Goal: Task Accomplishment & Management: Manage account settings

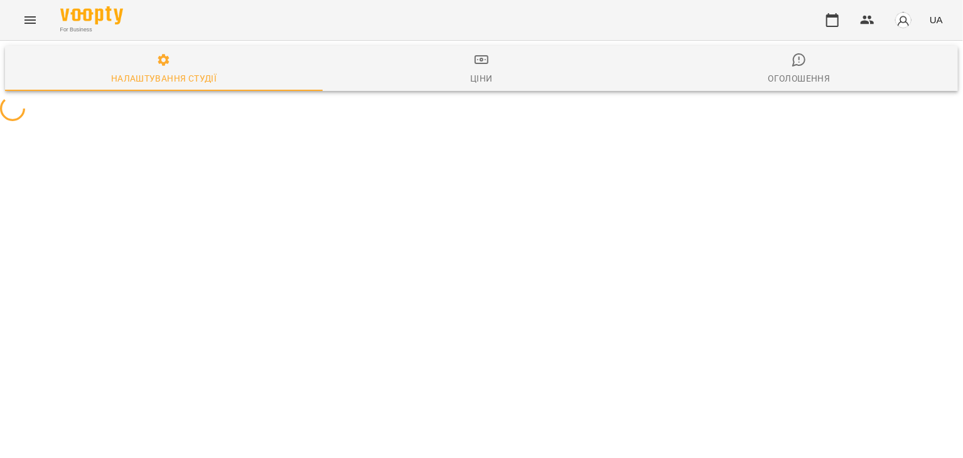
select select "**"
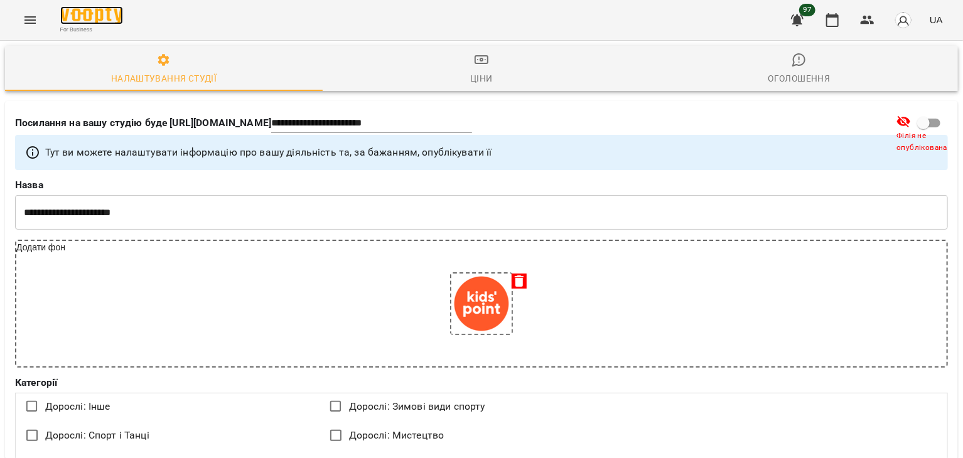
click at [88, 21] on img at bounding box center [91, 15] width 63 height 18
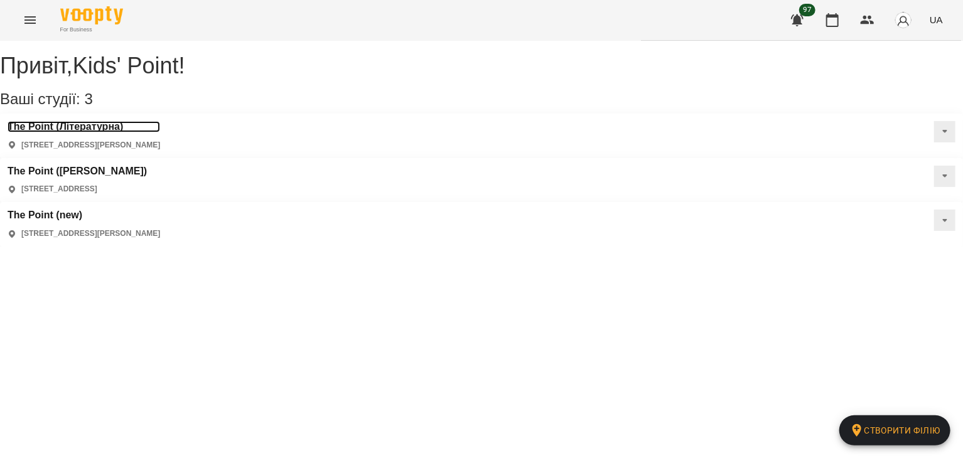
click at [116, 132] on h3 "The Point (Літературна)" at bounding box center [84, 126] width 153 height 11
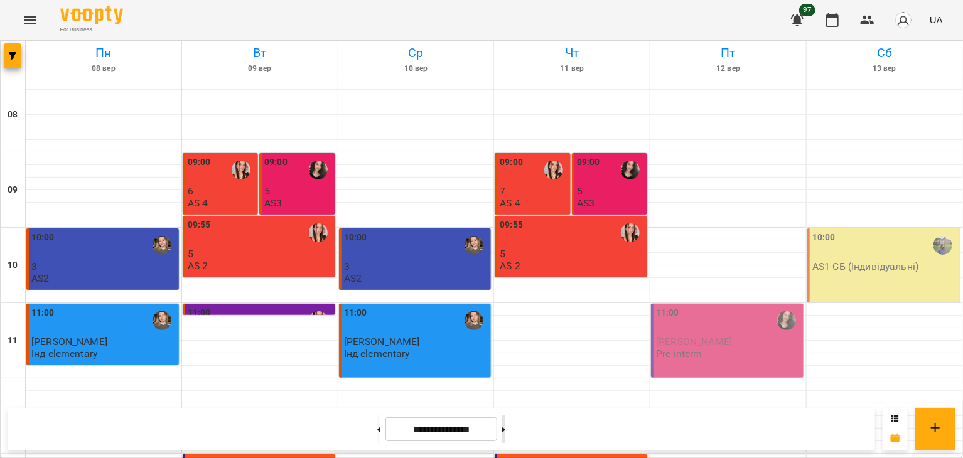
click at [505, 431] on button at bounding box center [503, 430] width 3 height 28
type input "**********"
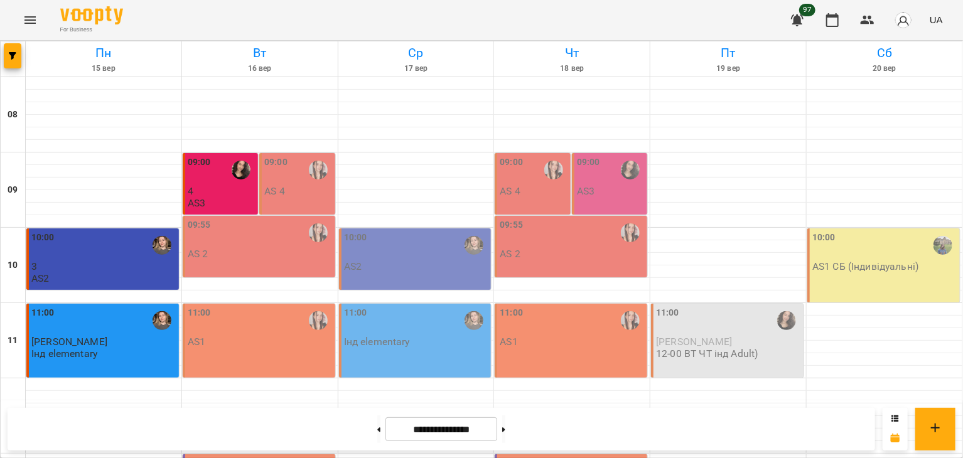
click at [294, 175] on div "09:00" at bounding box center [298, 170] width 68 height 29
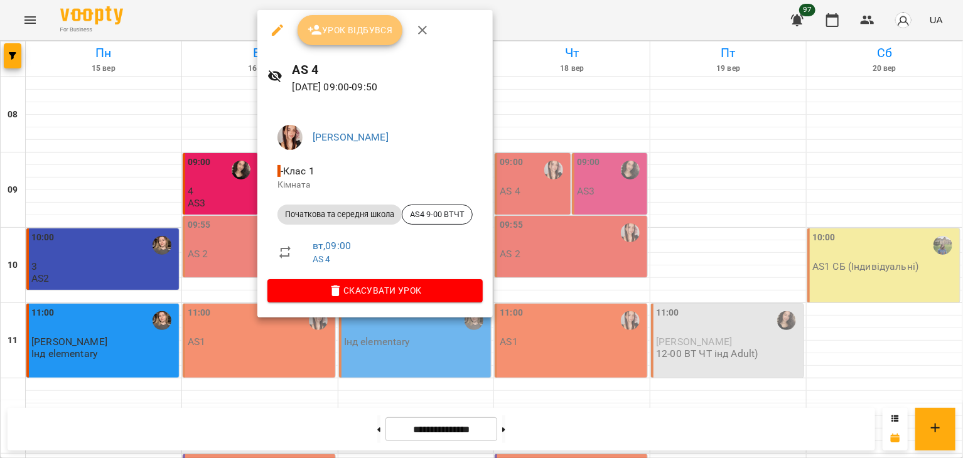
click at [360, 23] on span "Урок відбувся" at bounding box center [350, 30] width 85 height 15
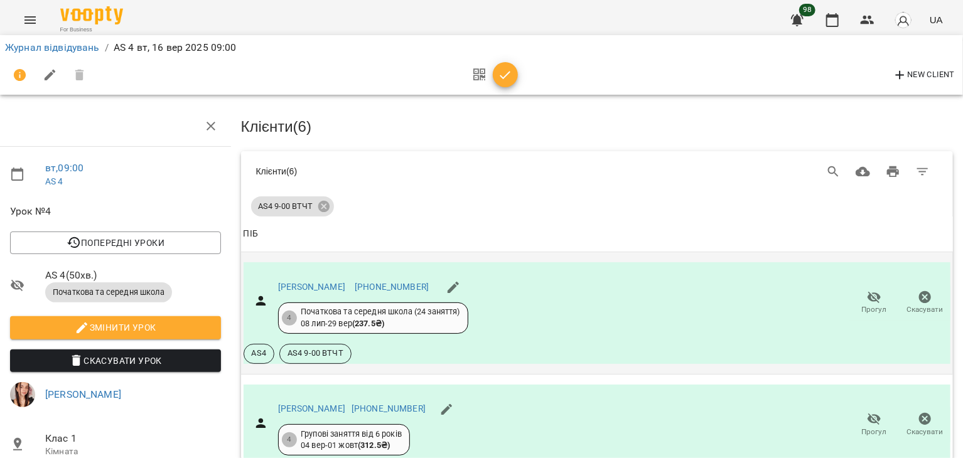
scroll to position [471, 5]
click at [503, 75] on icon "button" at bounding box center [505, 75] width 15 height 15
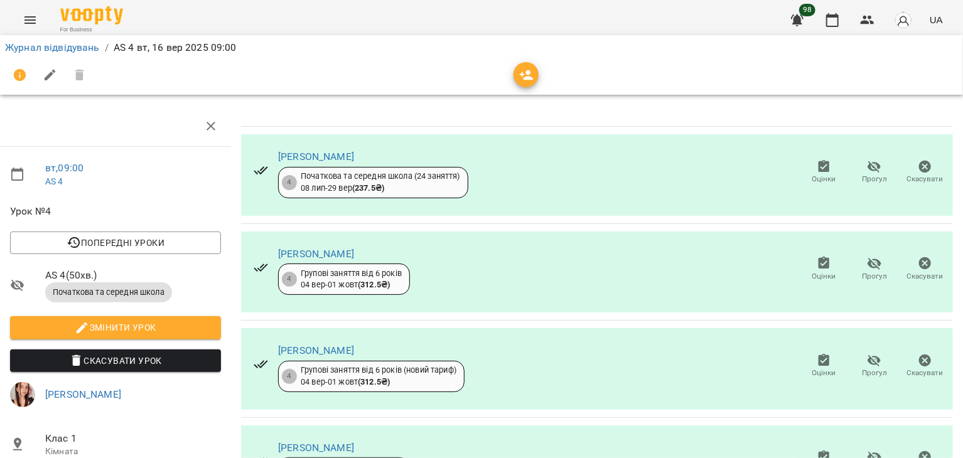
scroll to position [242, 5]
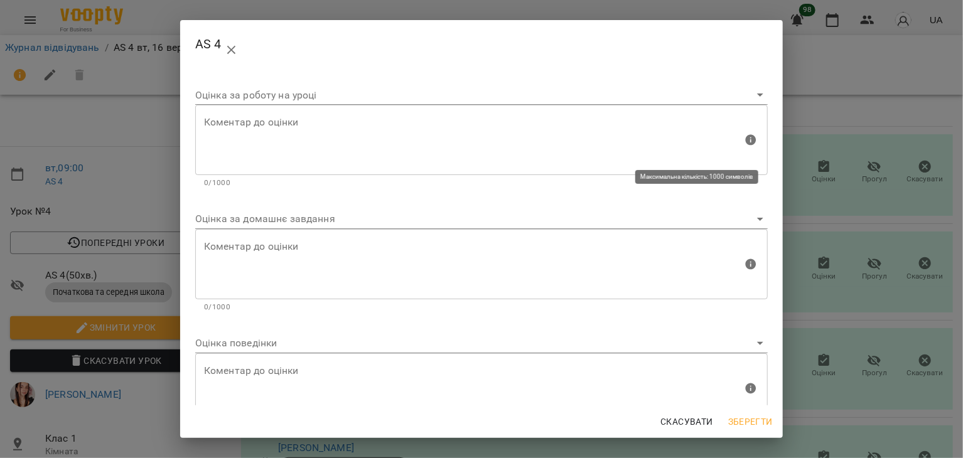
scroll to position [36, 0]
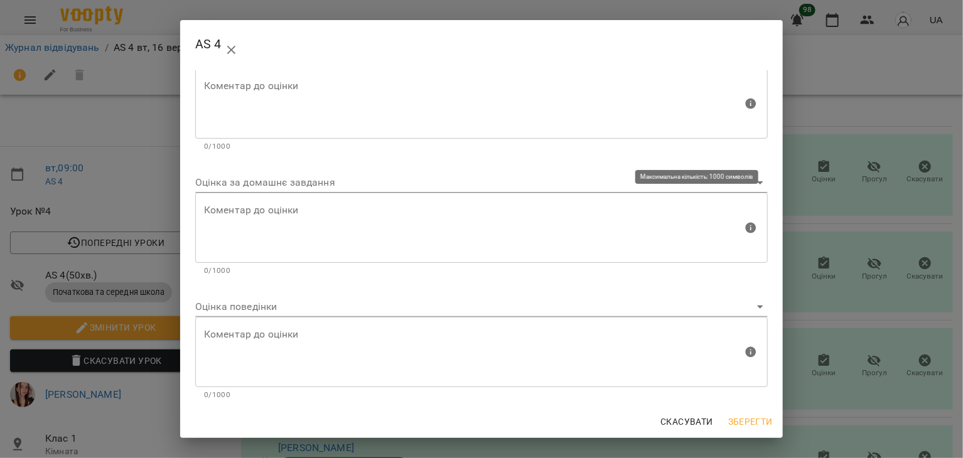
click at [366, 210] on textarea at bounding box center [473, 228] width 539 height 47
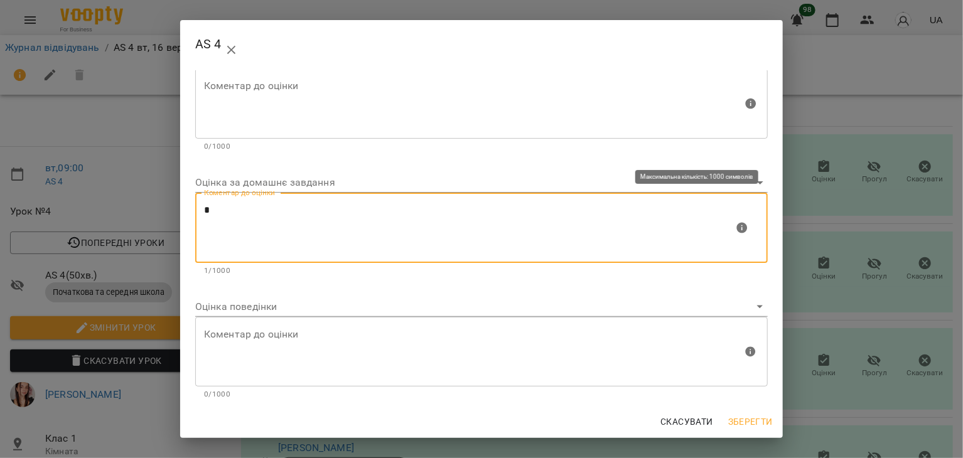
type textarea "*"
click at [740, 426] on span "Зберегти" at bounding box center [750, 421] width 45 height 15
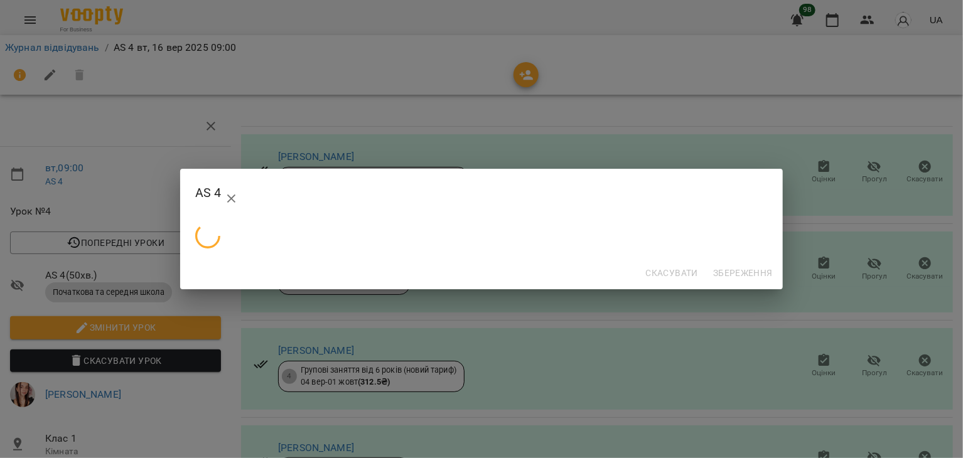
scroll to position [0, 0]
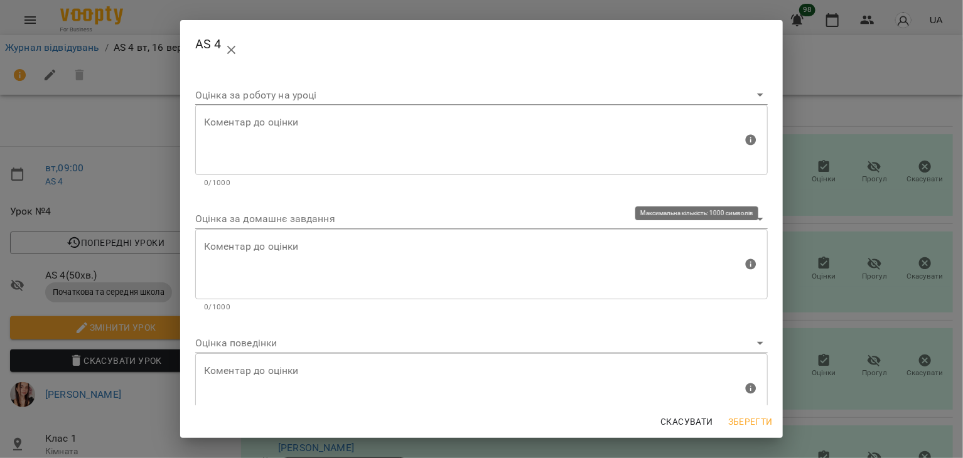
click at [468, 258] on textarea at bounding box center [473, 264] width 539 height 47
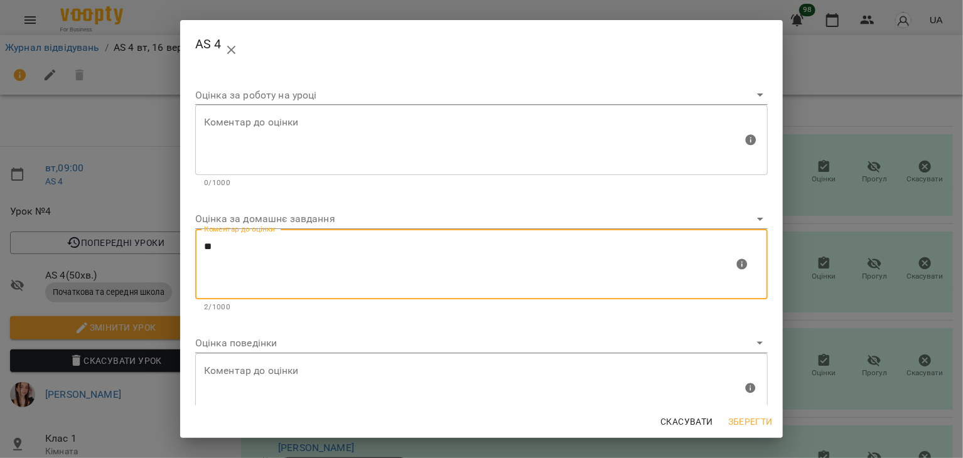
type textarea "**"
click at [748, 422] on span "Зберегти" at bounding box center [750, 421] width 45 height 15
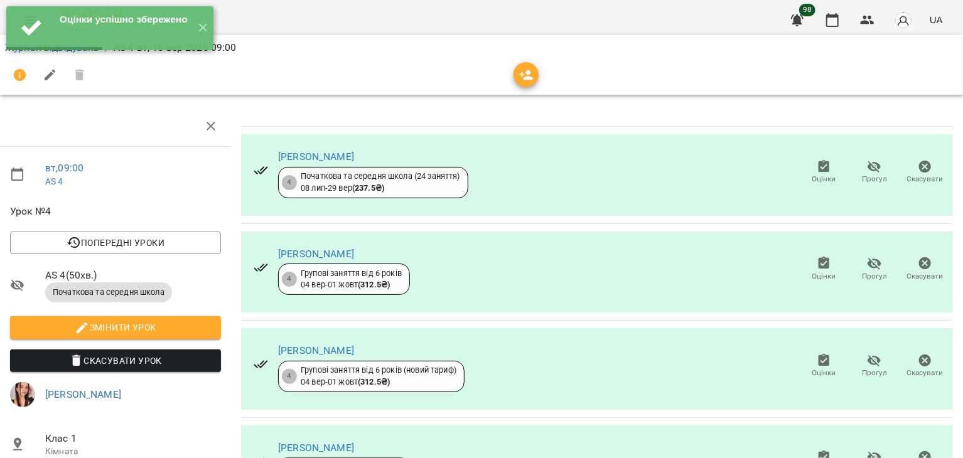
scroll to position [171, 5]
click at [817, 450] on icon "button" at bounding box center [824, 457] width 15 height 15
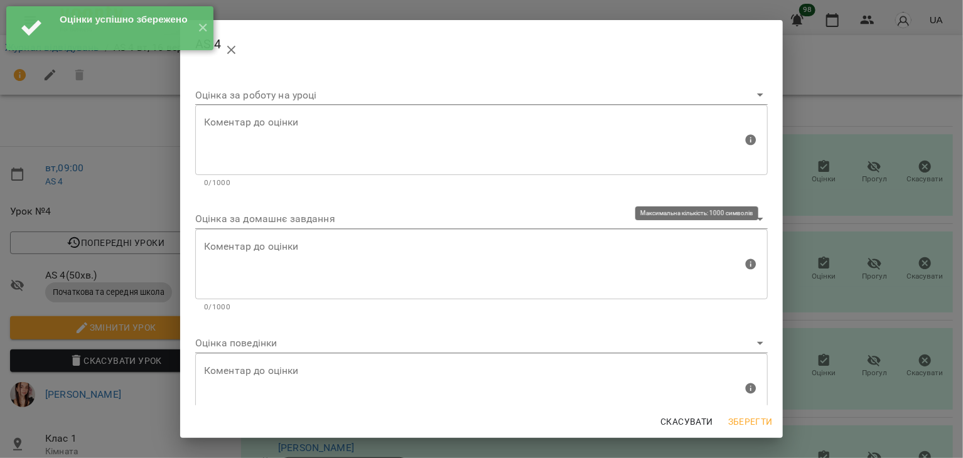
click at [426, 260] on textarea at bounding box center [473, 264] width 539 height 47
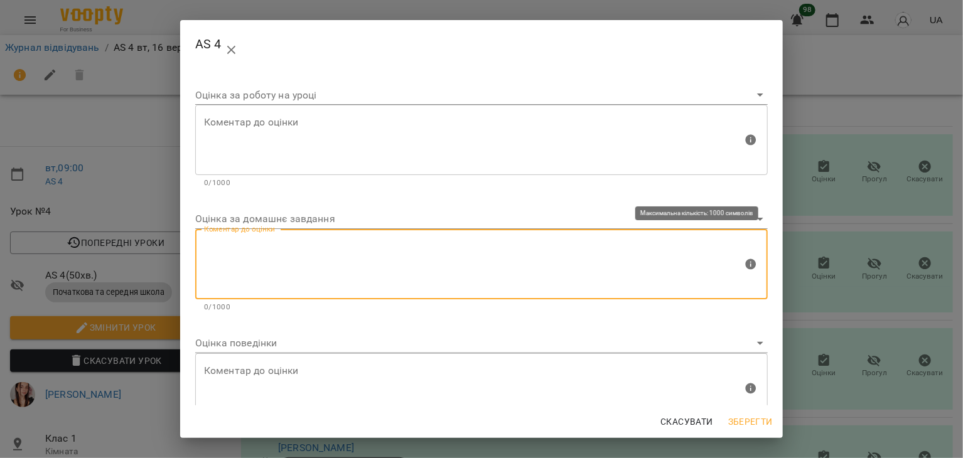
type textarea "*"
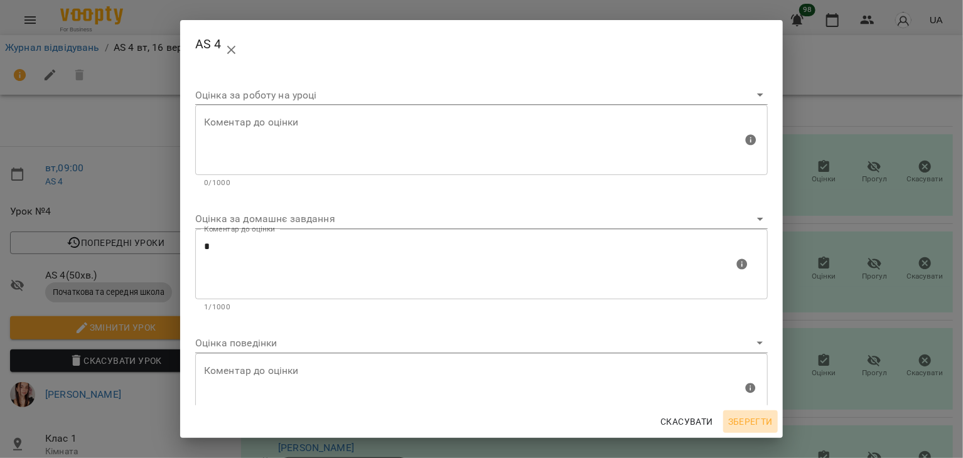
click at [734, 423] on span "Зберегти" at bounding box center [750, 421] width 45 height 15
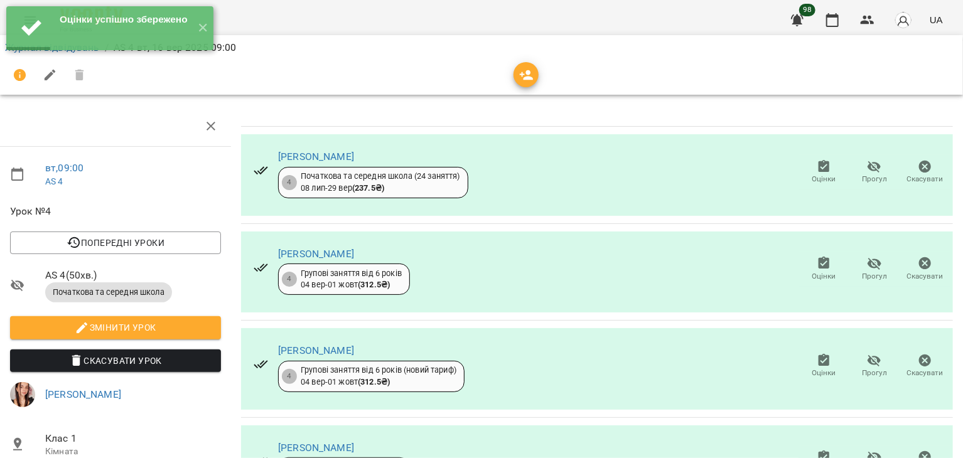
click at [807, 353] on span "Оцінки" at bounding box center [824, 365] width 36 height 25
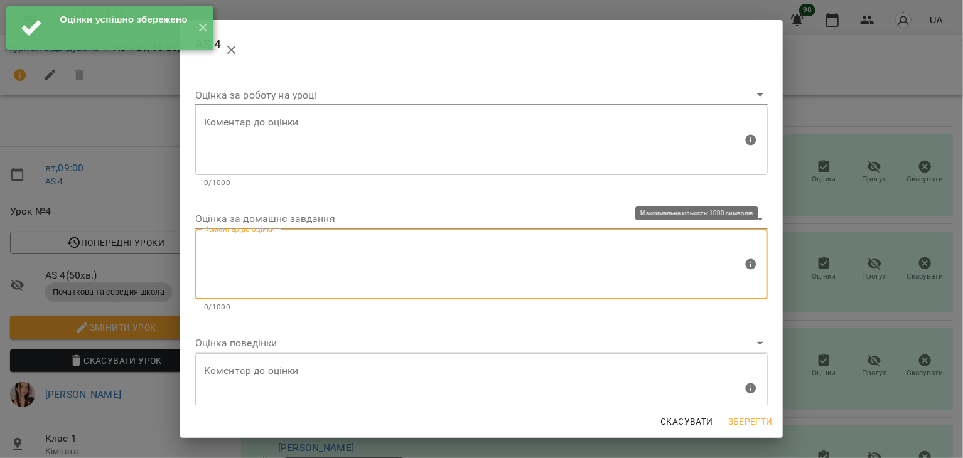
click at [441, 257] on textarea at bounding box center [473, 264] width 539 height 47
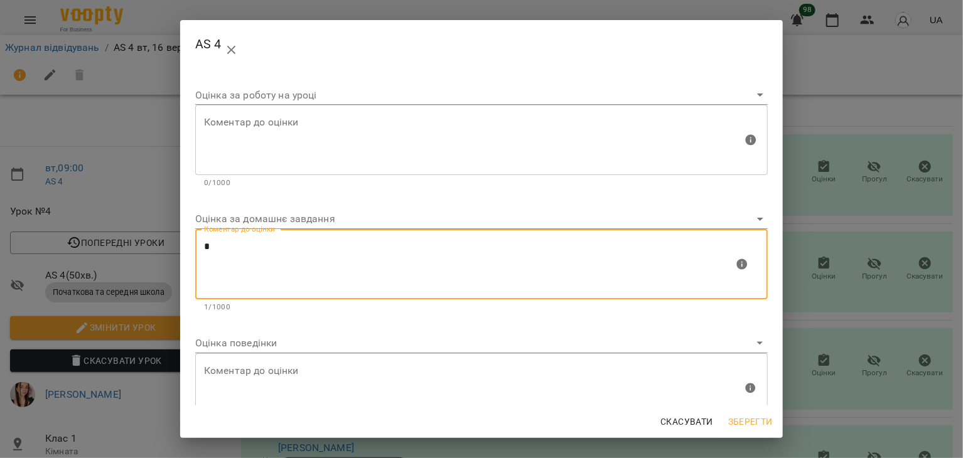
type textarea "*"
click at [752, 419] on span "Зберегти" at bounding box center [750, 421] width 45 height 15
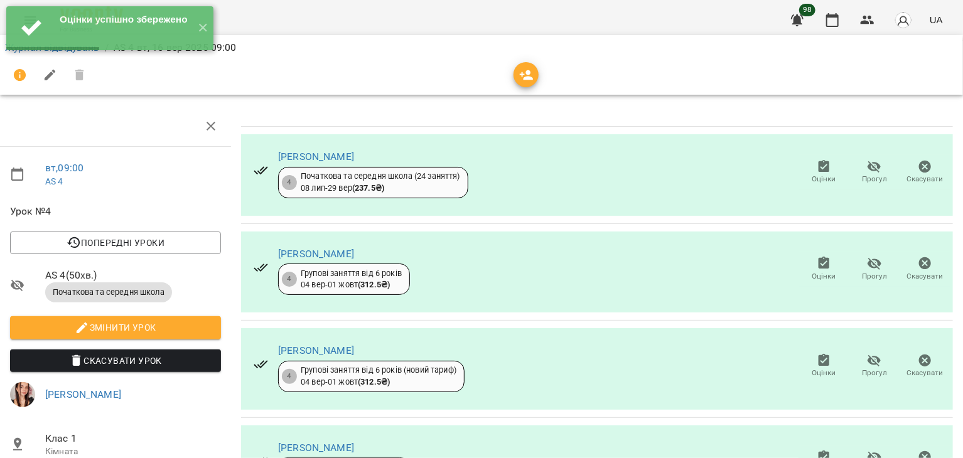
scroll to position [121, 5]
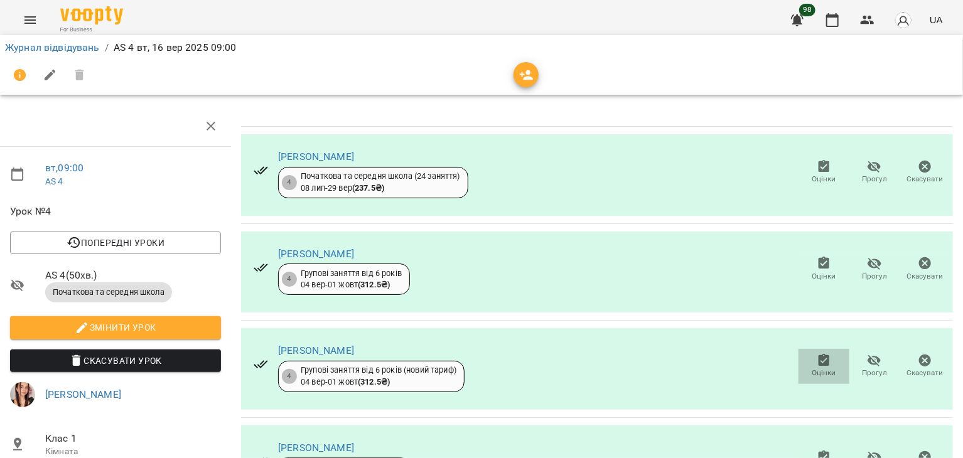
click at [817, 353] on icon "button" at bounding box center [824, 360] width 15 height 15
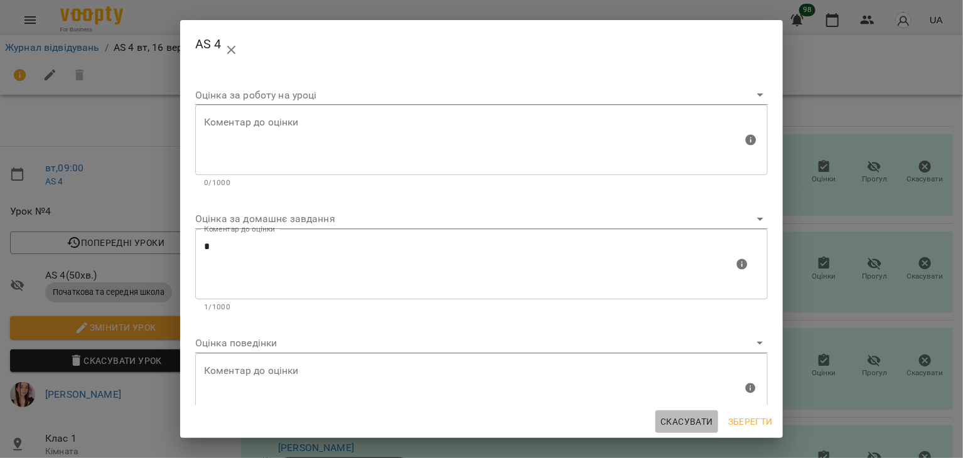
click at [685, 423] on span "Скасувати" at bounding box center [686, 421] width 53 height 15
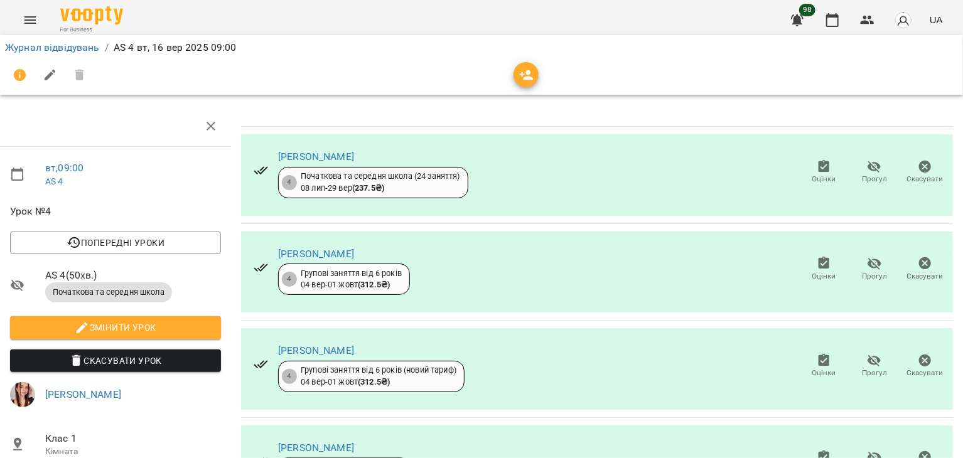
scroll to position [58, 5]
click at [818, 257] on icon "button" at bounding box center [823, 263] width 11 height 13
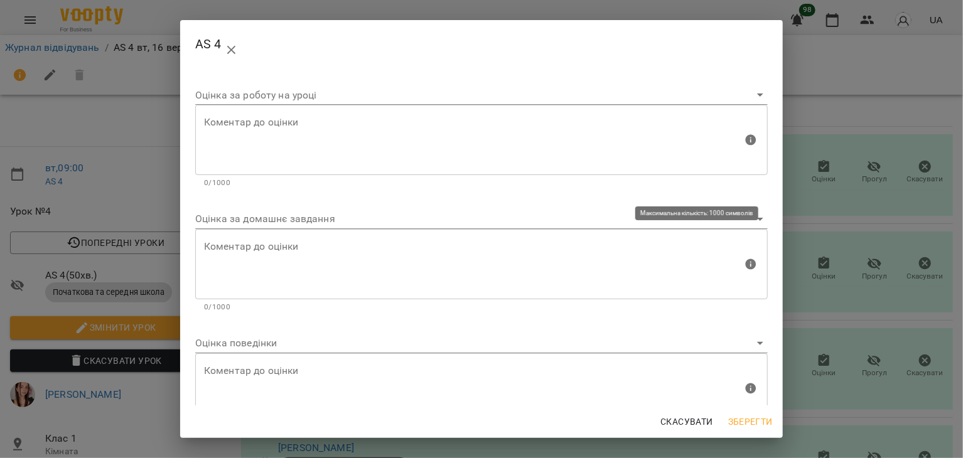
click at [422, 245] on textarea at bounding box center [473, 264] width 539 height 47
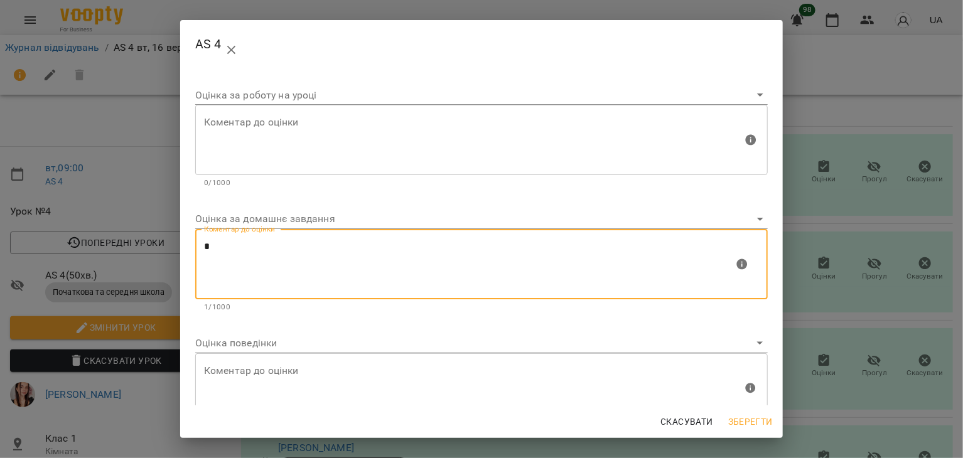
type textarea "*"
click at [749, 416] on span "Зберегти" at bounding box center [750, 421] width 45 height 15
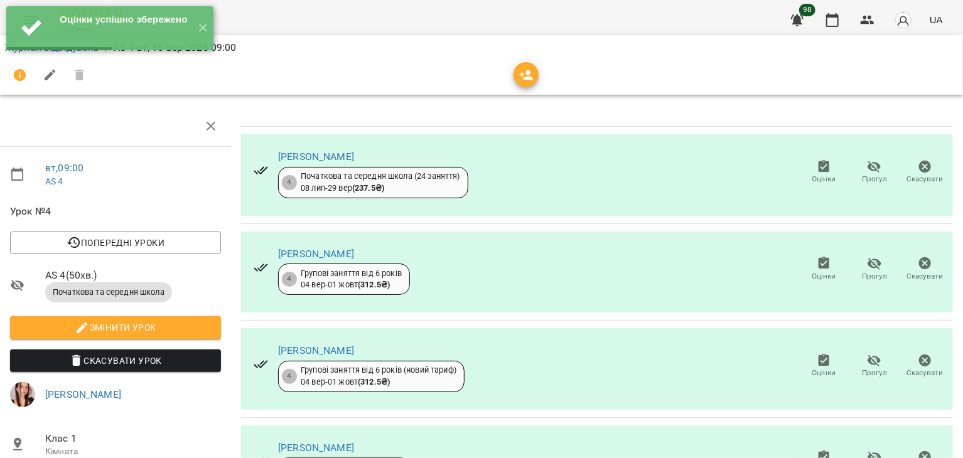
scroll to position [0, 5]
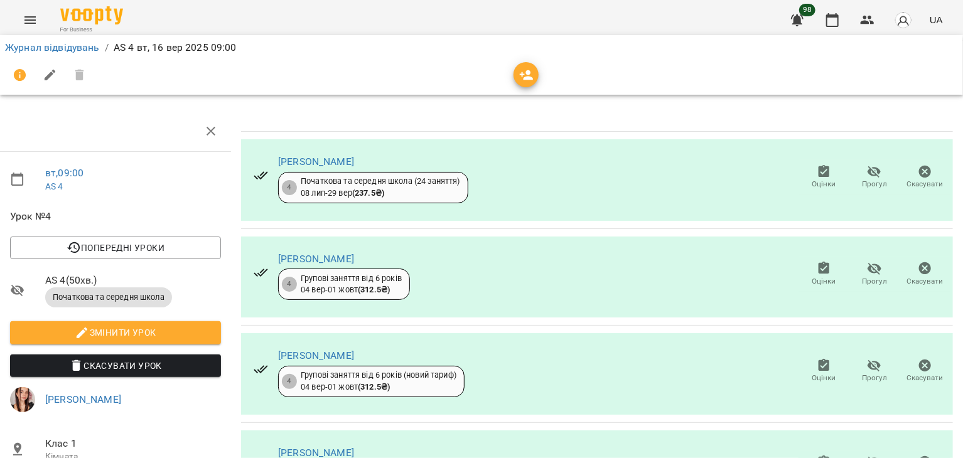
click at [818, 172] on icon "button" at bounding box center [823, 171] width 11 height 13
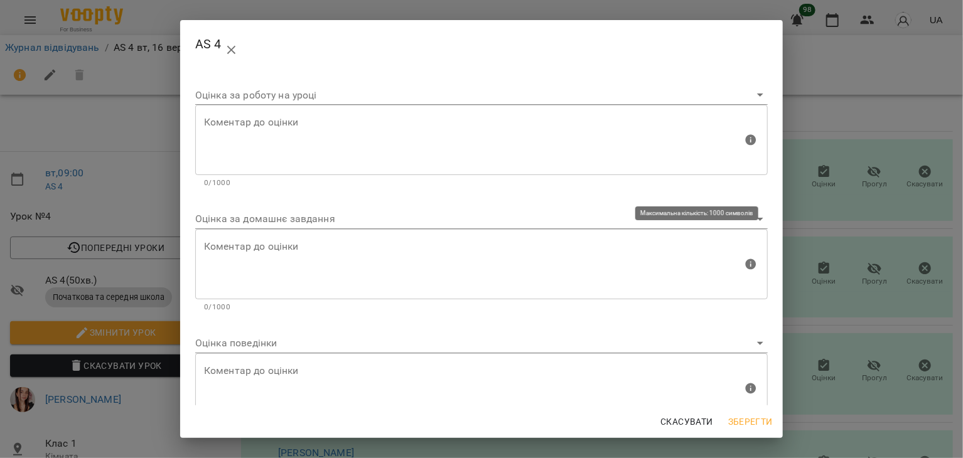
click at [332, 260] on textarea at bounding box center [473, 264] width 539 height 47
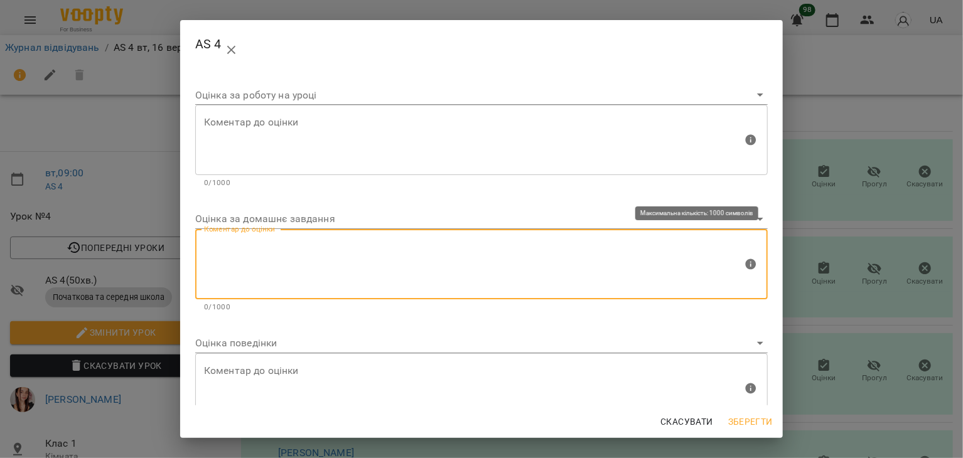
type textarea "*"
click at [747, 418] on span "Зберегти" at bounding box center [750, 421] width 45 height 15
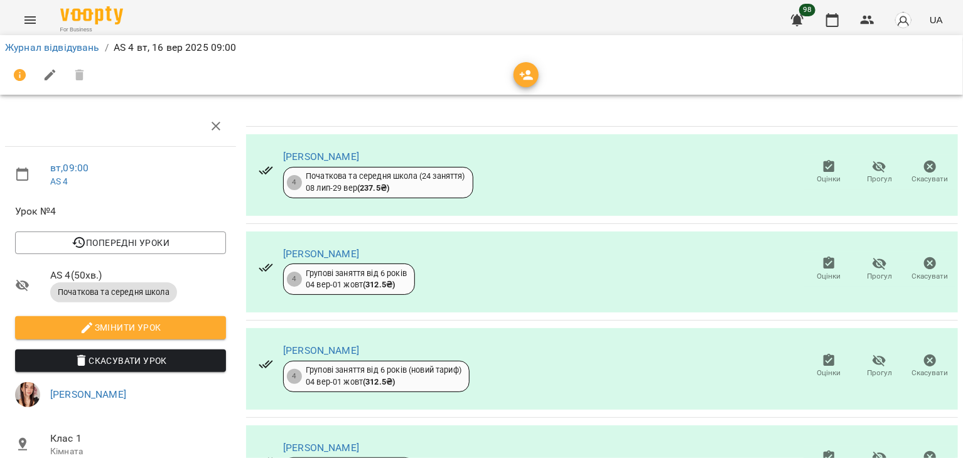
scroll to position [242, 0]
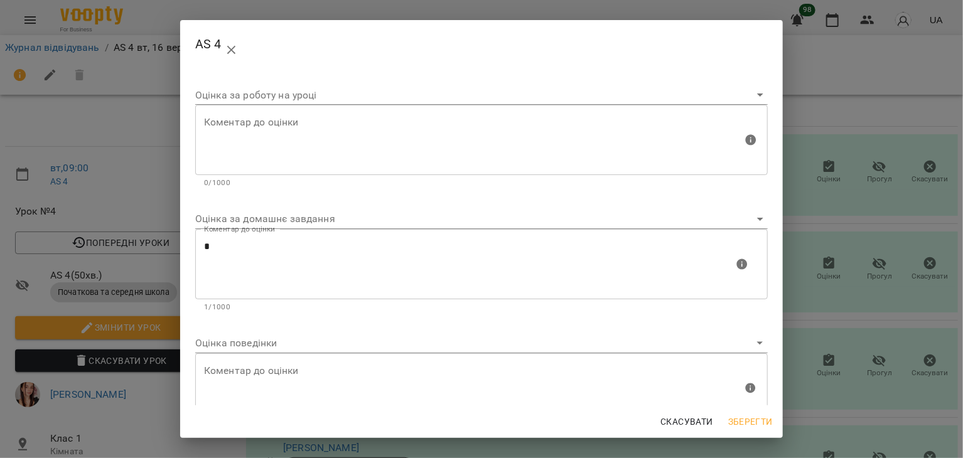
click at [751, 420] on span "Зберегти" at bounding box center [750, 421] width 45 height 15
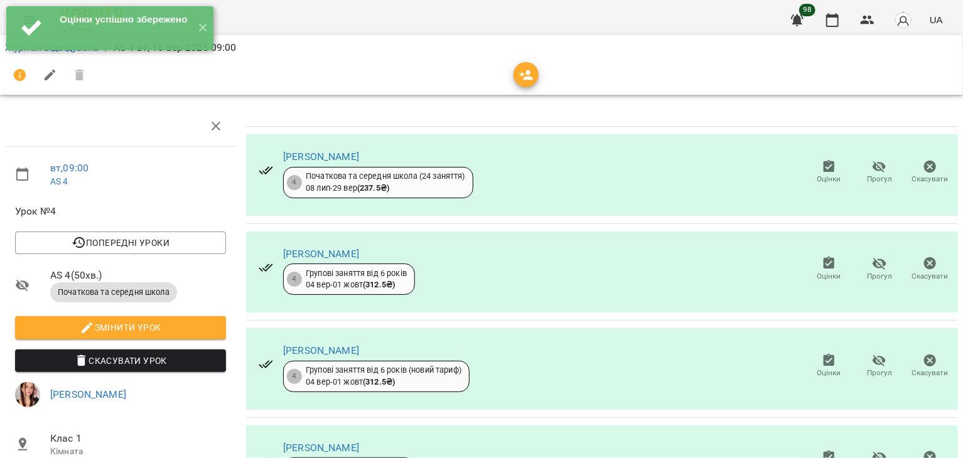
scroll to position [0, 5]
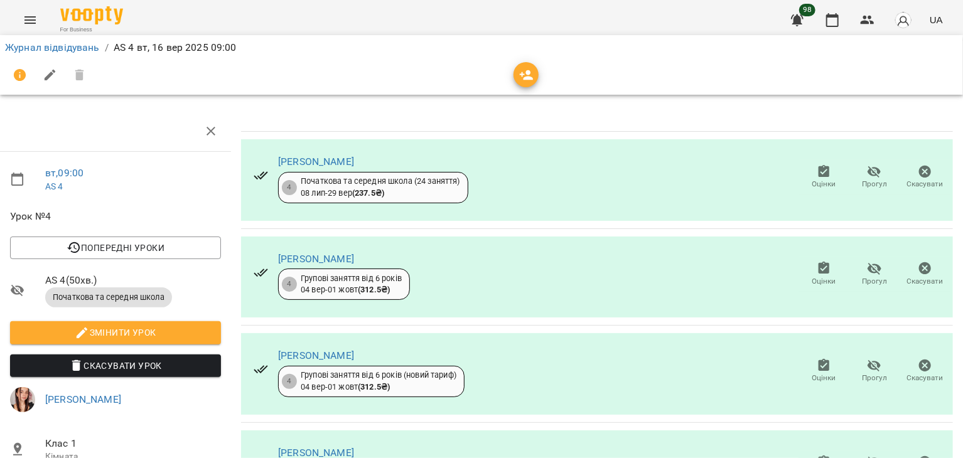
click at [650, 88] on div at bounding box center [481, 75] width 953 height 30
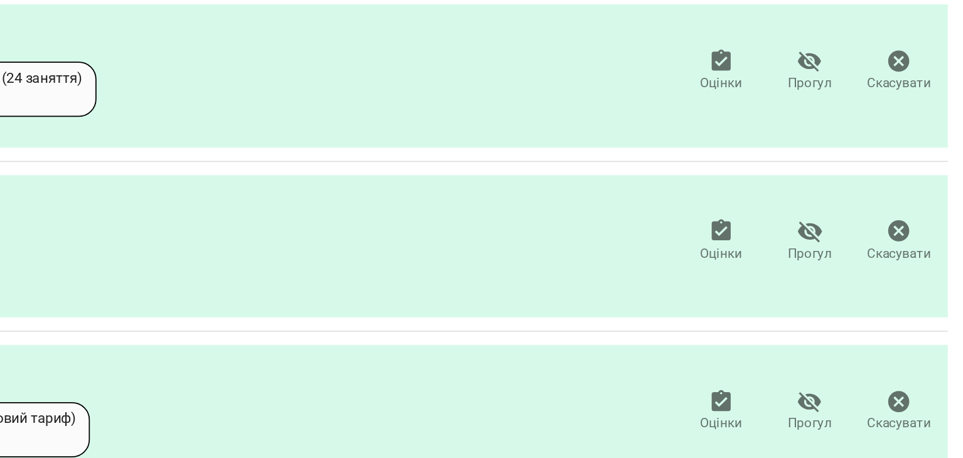
scroll to position [0, 0]
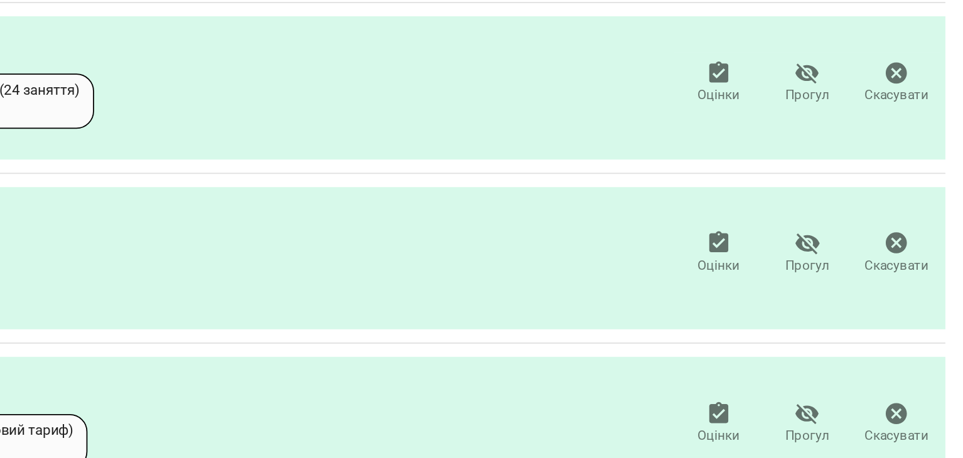
click at [818, 169] on icon "button" at bounding box center [823, 171] width 11 height 13
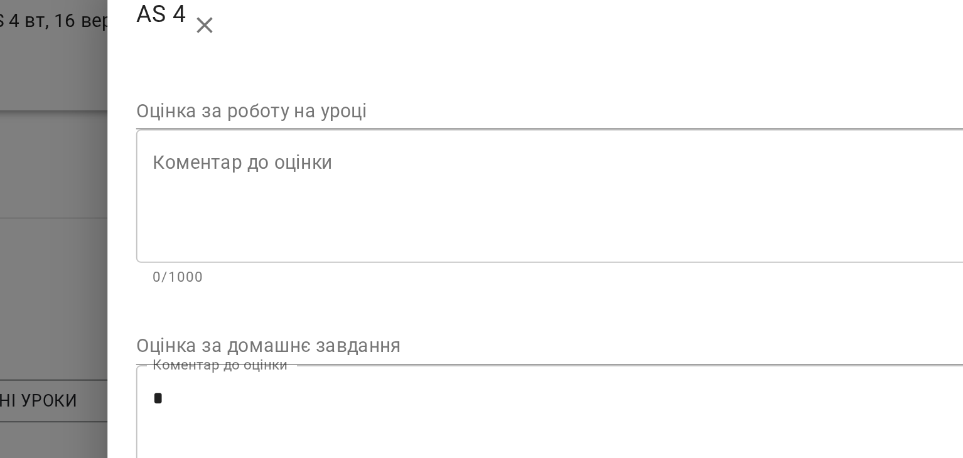
click at [265, 131] on textarea at bounding box center [473, 140] width 539 height 47
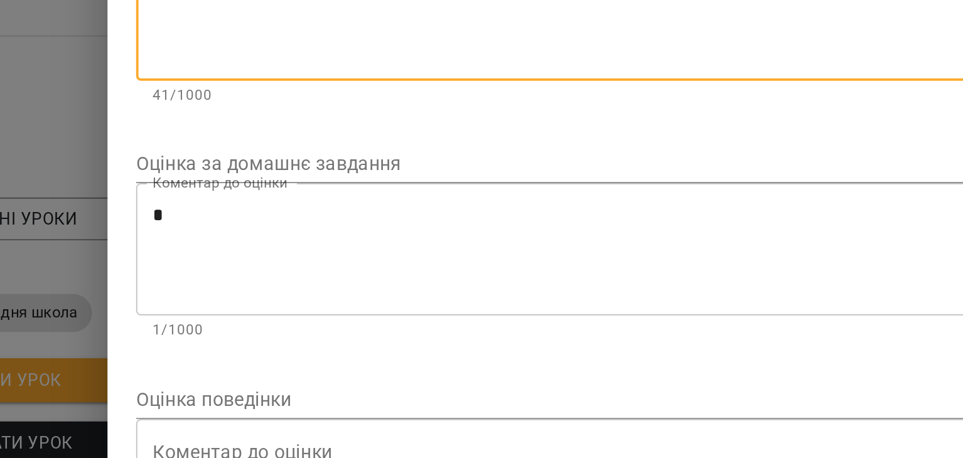
type textarea "**********"
click at [266, 264] on textarea "*" at bounding box center [469, 263] width 530 height 47
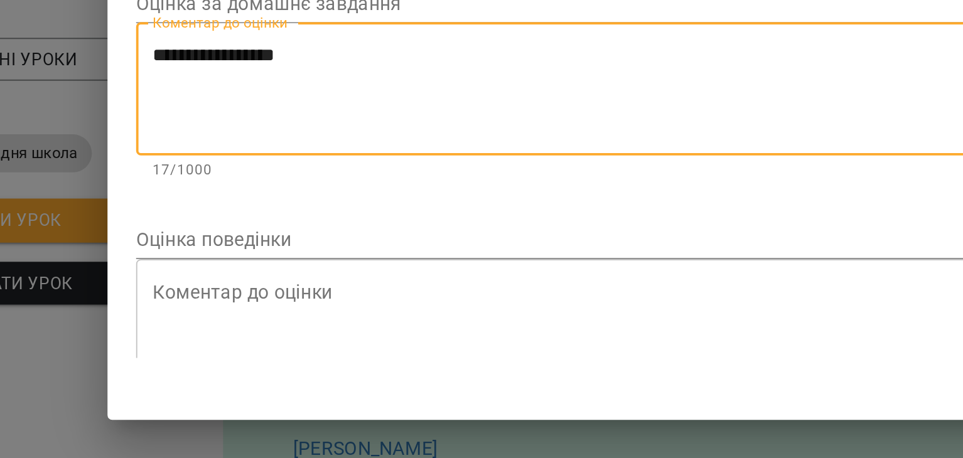
type textarea "**********"
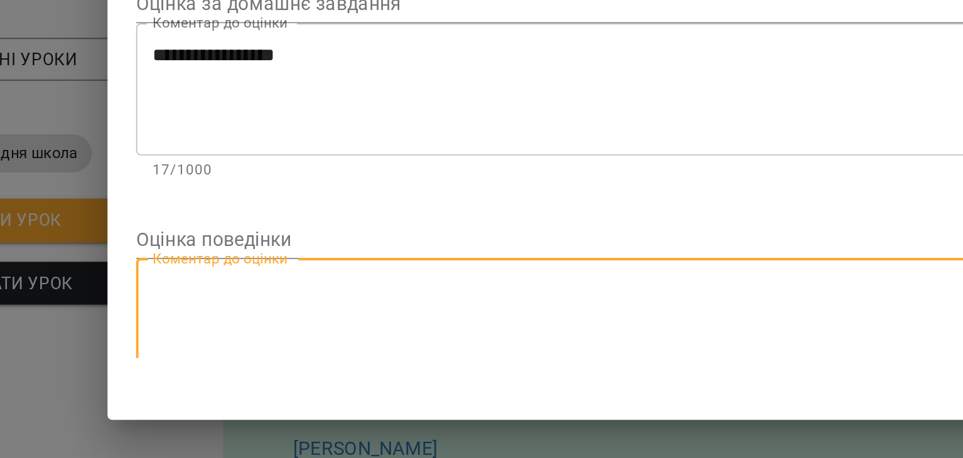
click at [265, 375] on textarea at bounding box center [473, 388] width 539 height 47
type textarea "**********"
click at [353, 370] on textarea "**********" at bounding box center [469, 388] width 530 height 47
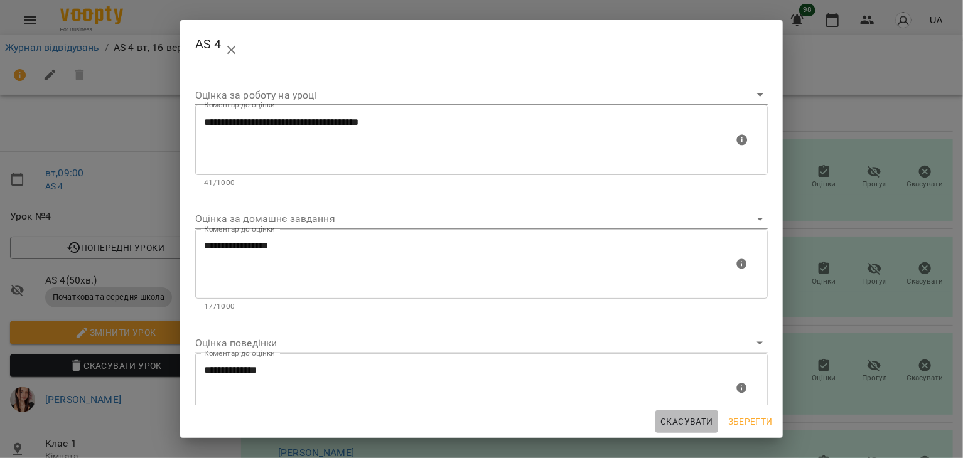
click at [690, 419] on span "Скасувати" at bounding box center [686, 421] width 53 height 15
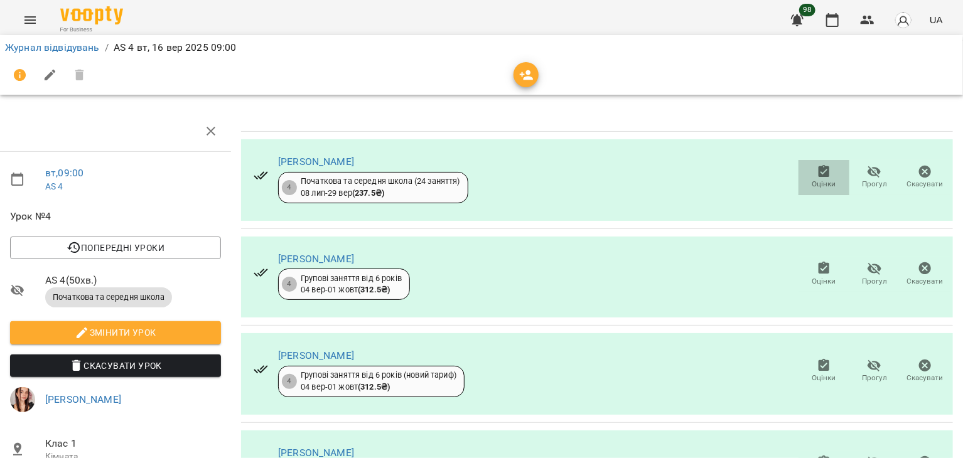
click at [817, 178] on icon "button" at bounding box center [824, 171] width 15 height 15
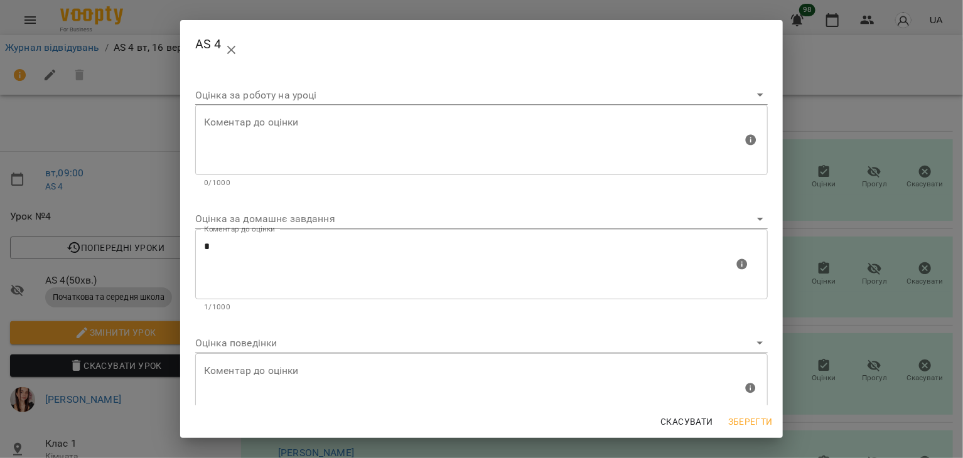
click at [684, 422] on span "Скасувати" at bounding box center [686, 421] width 53 height 15
